Goal: Information Seeking & Learning: Check status

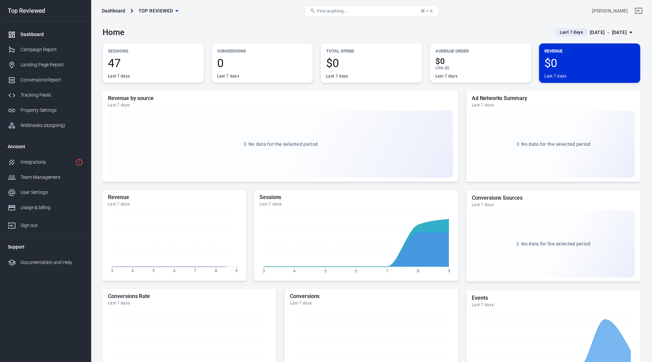
click at [244, 91] on div "Revenue by source Last 7 days No data for the selected period" at bounding box center [281, 136] width 356 height 91
click at [564, 33] on span "Last 7 days" at bounding box center [572, 32] width 29 height 7
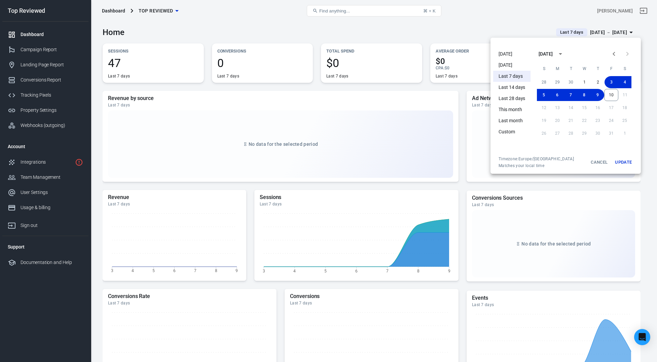
click at [504, 53] on li "[DATE]" at bounding box center [511, 53] width 37 height 11
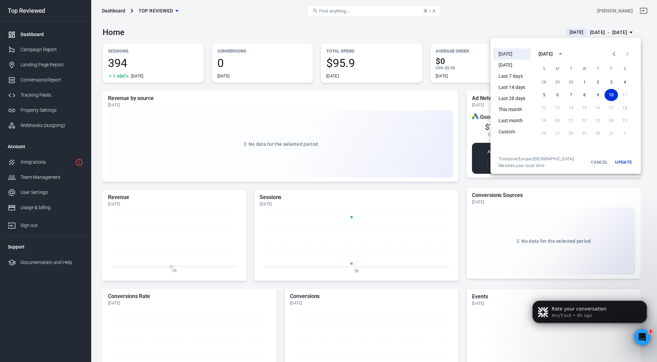
click at [371, 89] on div at bounding box center [328, 181] width 657 height 362
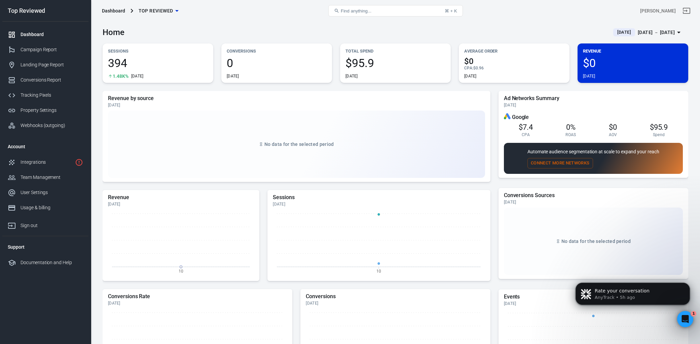
click at [615, 30] on span "[DATE]" at bounding box center [624, 32] width 19 height 7
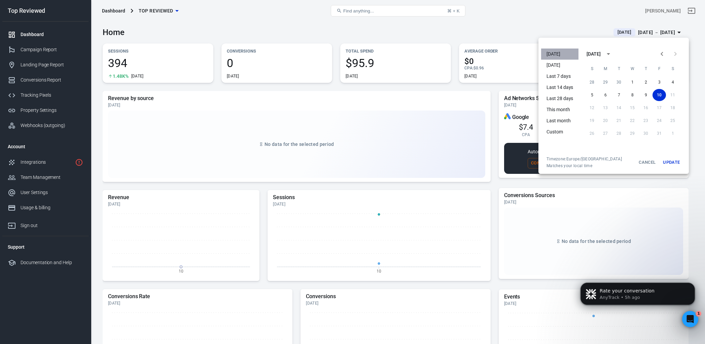
click at [553, 52] on li "[DATE]" at bounding box center [559, 53] width 37 height 11
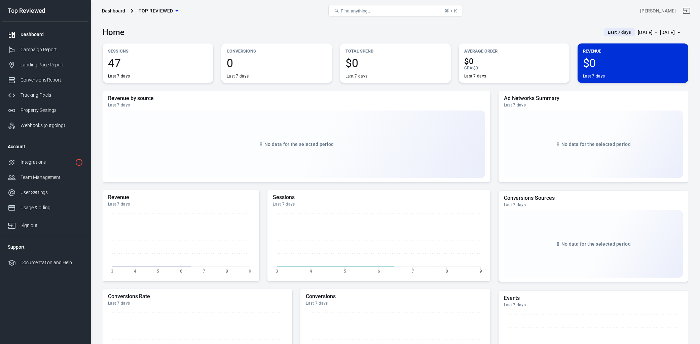
click at [468, 29] on div "Home Last 7 days [DATE] － [DATE]" at bounding box center [396, 30] width 586 height 16
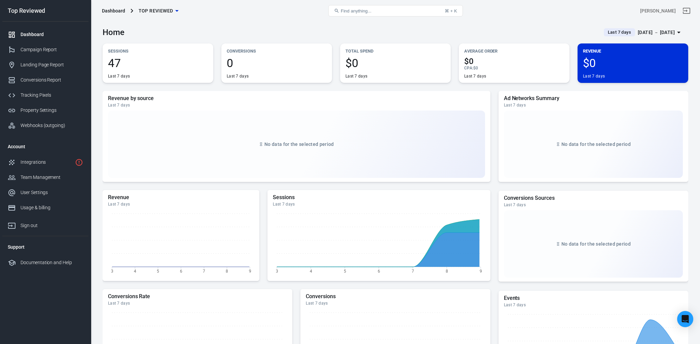
click at [606, 31] on span "Last 7 days" at bounding box center [619, 32] width 29 height 7
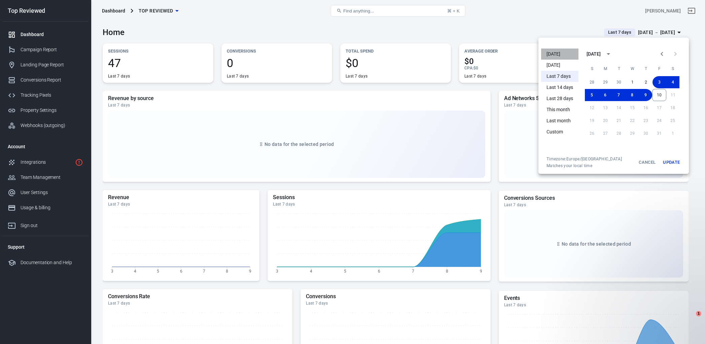
click at [553, 48] on li "[DATE]" at bounding box center [559, 53] width 37 height 11
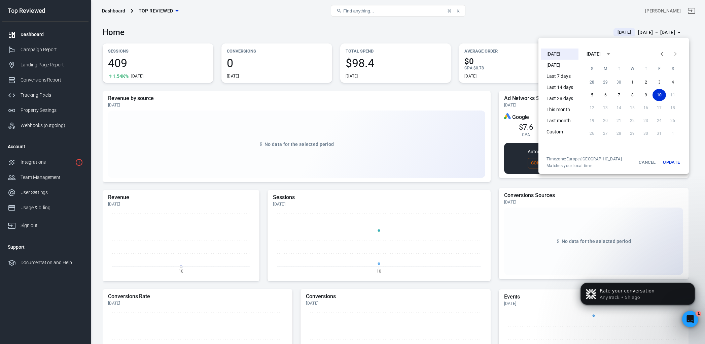
click at [483, 28] on div at bounding box center [352, 172] width 705 height 344
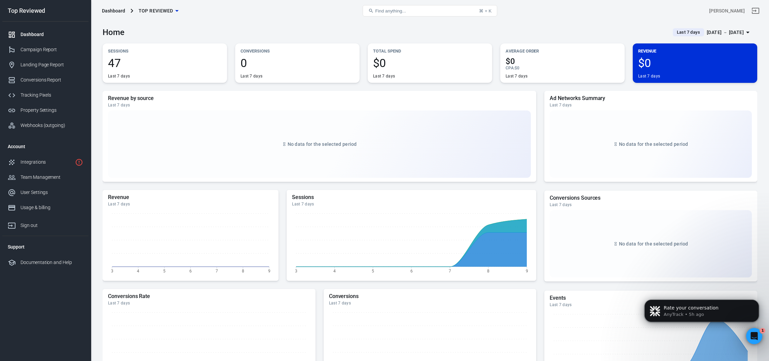
click at [677, 35] on span "Last 7 days" at bounding box center [688, 32] width 29 height 7
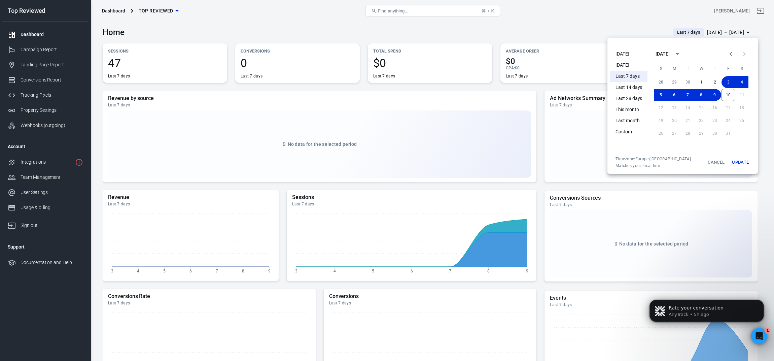
click at [618, 53] on li "[DATE]" at bounding box center [628, 53] width 37 height 11
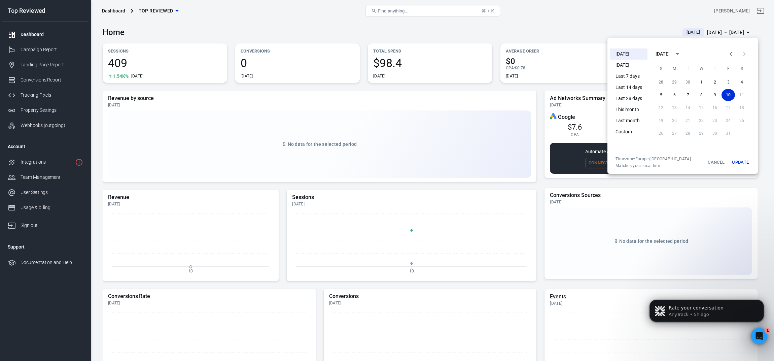
click at [439, 86] on div at bounding box center [387, 180] width 774 height 361
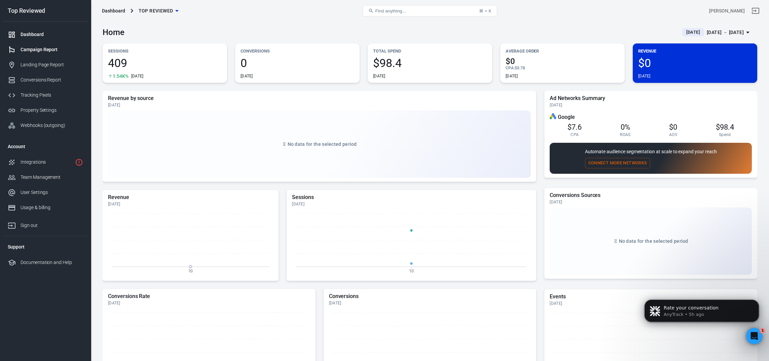
click at [43, 48] on div "Campaign Report" at bounding box center [52, 49] width 63 height 7
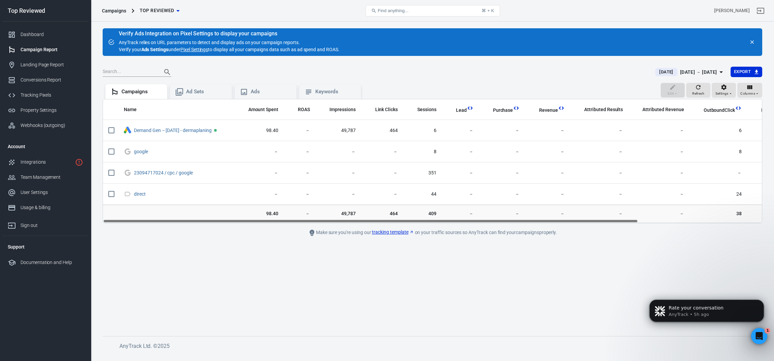
click at [657, 74] on span "[DATE]" at bounding box center [665, 72] width 19 height 7
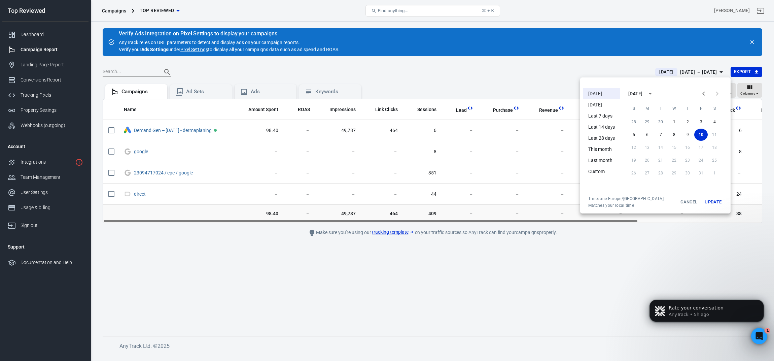
click at [599, 95] on li "[DATE]" at bounding box center [601, 93] width 37 height 11
click at [453, 248] on div at bounding box center [387, 180] width 774 height 361
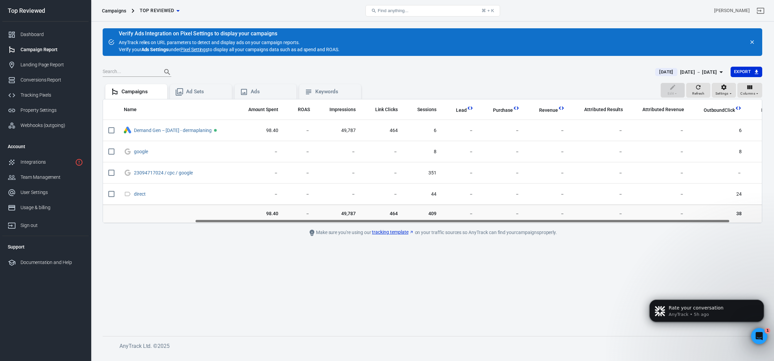
drag, startPoint x: 491, startPoint y: 220, endPoint x: 381, endPoint y: 219, distance: 110.0
click at [379, 218] on div "Name Amount Spent ROAS Impressions Link Clicks Sessions Lead Purchase Revenue A…" at bounding box center [432, 161] width 659 height 124
click at [761, 302] on icon "Dismiss notification" at bounding box center [762, 301] width 4 height 4
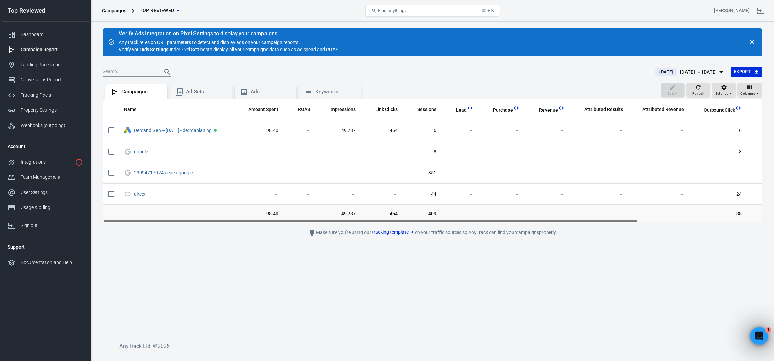
click at [761, 333] on icon "Open Intercom Messenger" at bounding box center [758, 334] width 11 height 11
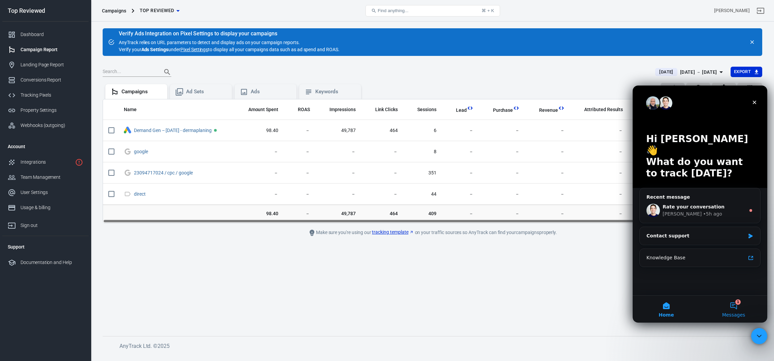
click at [741, 307] on button "1 Messages" at bounding box center [733, 308] width 67 height 27
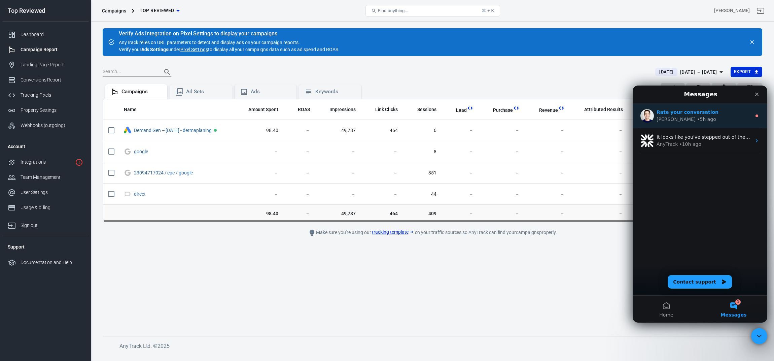
click at [722, 119] on div "Jose • 5h ago" at bounding box center [703, 119] width 95 height 7
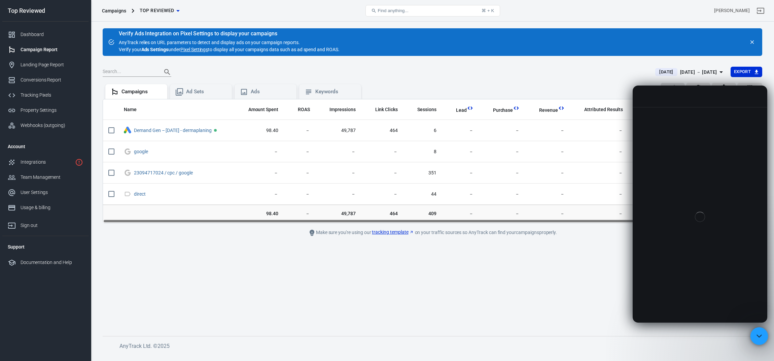
scroll to position [1, 0]
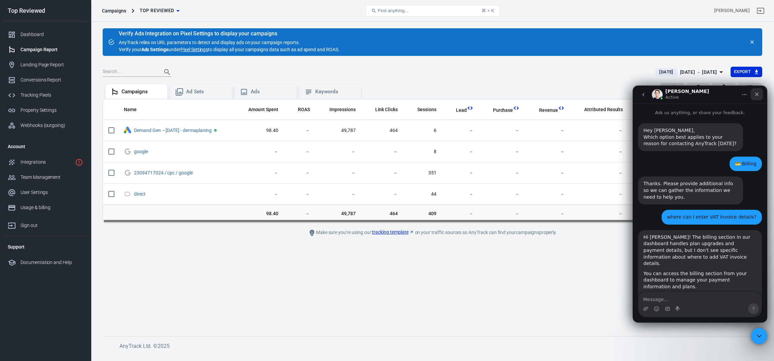
click at [752, 95] on div "Close" at bounding box center [757, 94] width 12 height 12
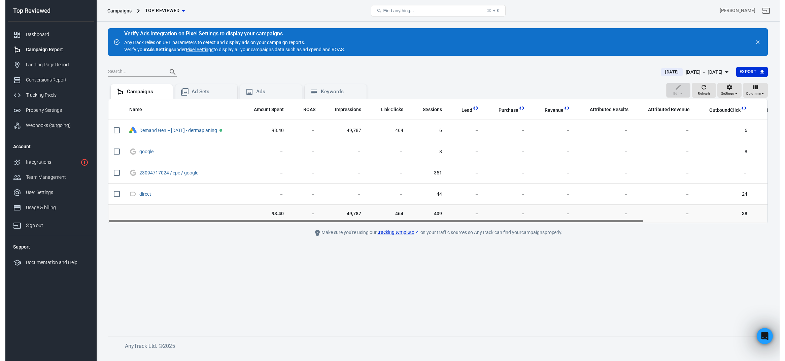
scroll to position [0, 0]
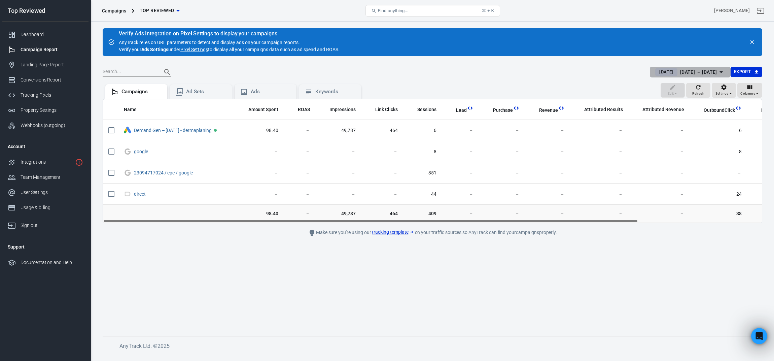
click at [656, 71] on span "[DATE]" at bounding box center [665, 72] width 19 height 7
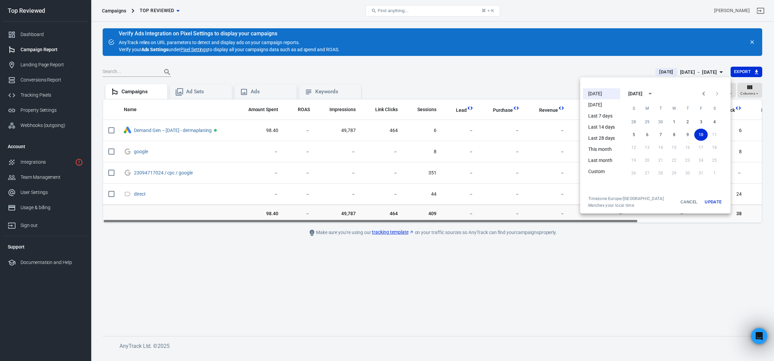
click at [552, 77] on div at bounding box center [387, 180] width 774 height 361
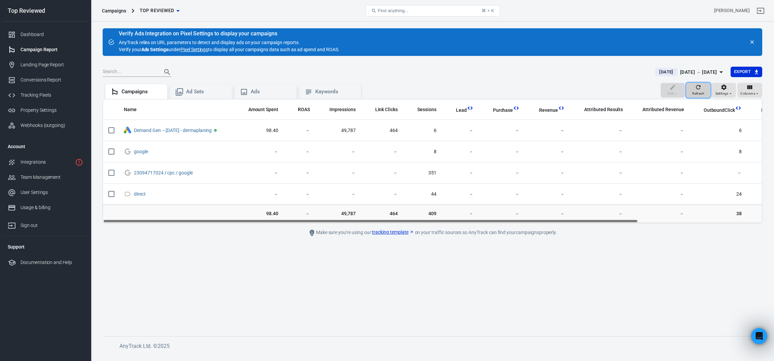
click at [697, 88] on icon "button" at bounding box center [698, 87] width 7 height 7
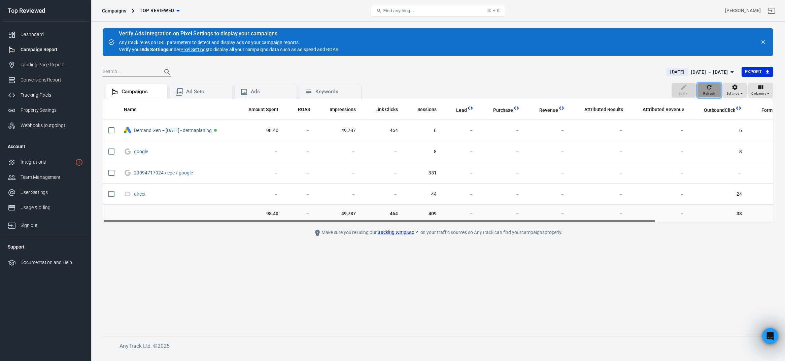
click at [710, 90] on icon "button" at bounding box center [709, 87] width 7 height 7
drag, startPoint x: 557, startPoint y: 220, endPoint x: 538, endPoint y: 222, distance: 18.9
click at [538, 222] on div "Name Amount Spent ROAS Impressions Link Clicks Sessions Lead Purchase Revenue A…" at bounding box center [438, 160] width 670 height 123
click at [184, 93] on div "Ad Sets" at bounding box center [200, 92] width 51 height 8
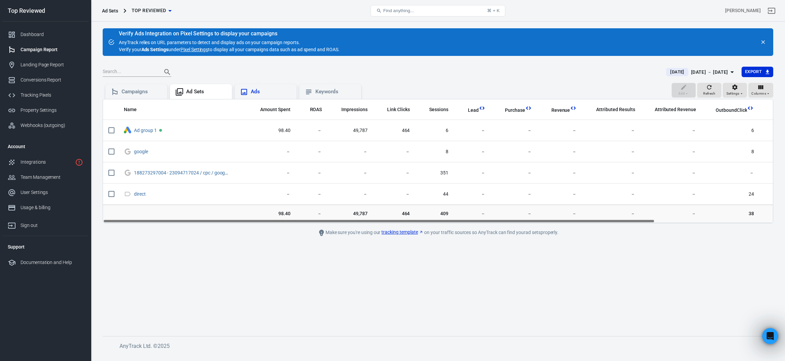
click at [266, 96] on div "Ads" at bounding box center [266, 91] width 62 height 15
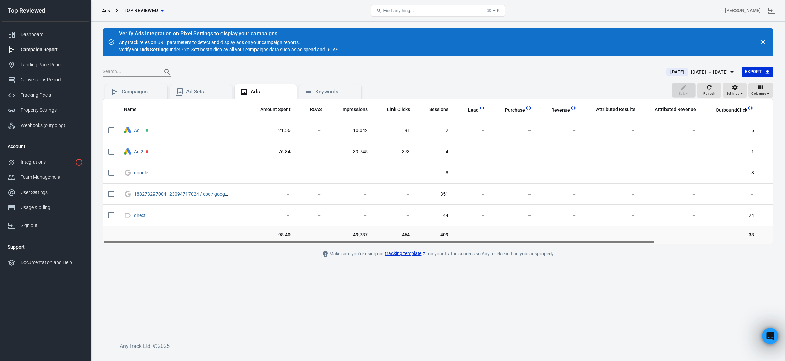
drag, startPoint x: 518, startPoint y: 242, endPoint x: 386, endPoint y: 233, distance: 132.5
click at [390, 234] on div "Name Amount Spent ROAS Impressions Link Clicks Sessions Lead Purchase Revenue A…" at bounding box center [438, 171] width 670 height 145
click at [131, 93] on div "Campaigns" at bounding box center [141, 91] width 40 height 7
